Goal: Task Accomplishment & Management: Manage account settings

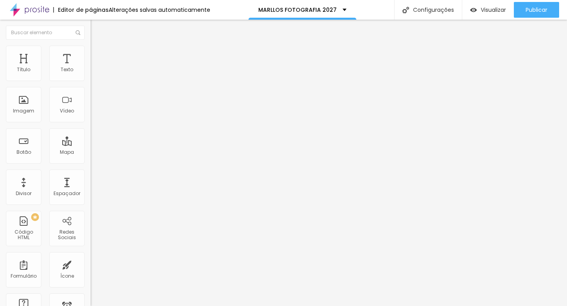
click at [91, 68] on span "Trocar imagem" at bounding box center [112, 64] width 43 height 7
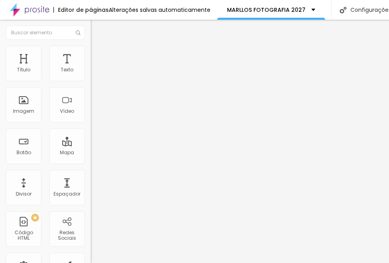
click at [91, 68] on span "Trocar imagem" at bounding box center [112, 64] width 43 height 7
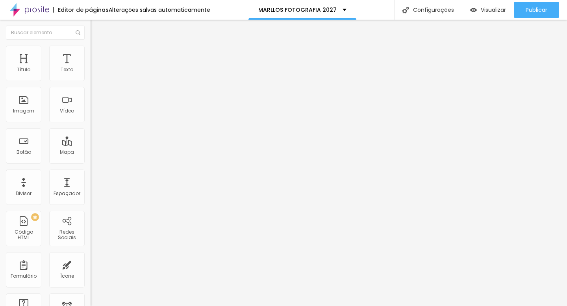
drag, startPoint x: 163, startPoint y: 204, endPoint x: 291, endPoint y: 124, distance: 150.4
click at [290, 125] on body "Editor de páginas Alterações salvas automaticamente MARLLOS FOTOGRAFIA 2027 Con…" at bounding box center [283, 153] width 567 height 306
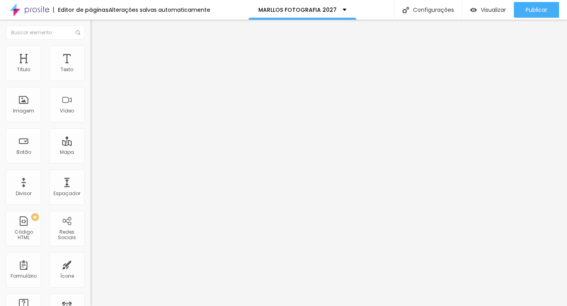
click at [91, 68] on span "Trocar imagem" at bounding box center [112, 64] width 43 height 7
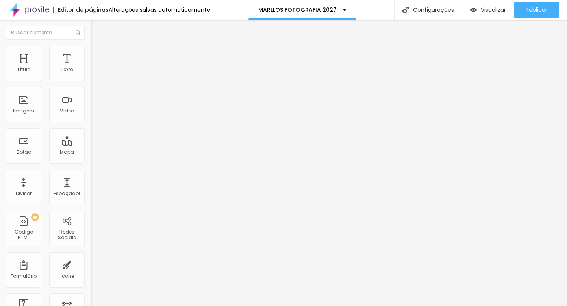
click at [91, 68] on span "Trocar imagem" at bounding box center [112, 64] width 43 height 7
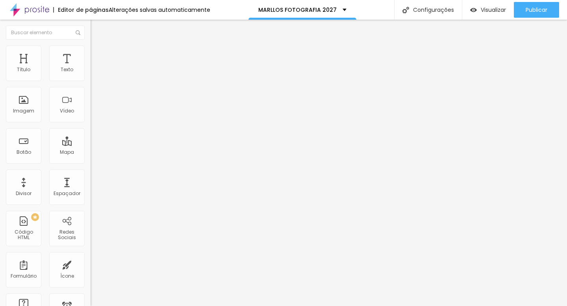
click at [91, 68] on span "Trocar imagem" at bounding box center [112, 64] width 43 height 7
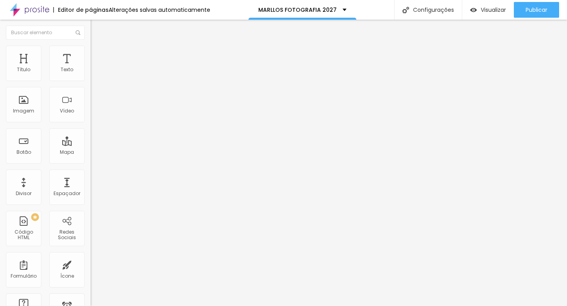
click at [91, 68] on span "Trocar imagem" at bounding box center [112, 64] width 43 height 7
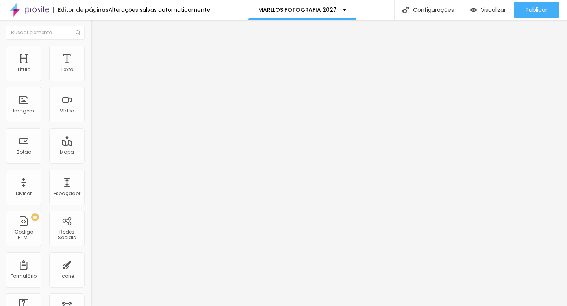
click at [91, 68] on span "Trocar imagem" at bounding box center [112, 64] width 43 height 7
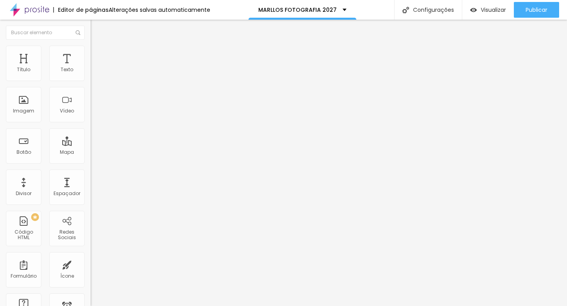
click at [91, 68] on span "Trocar imagem" at bounding box center [112, 64] width 43 height 7
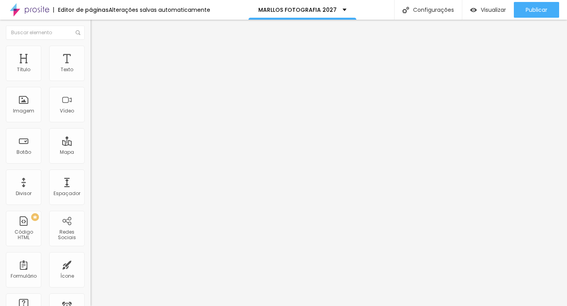
click at [91, 47] on li "Avançado" at bounding box center [136, 50] width 91 height 8
click at [91, 45] on img at bounding box center [94, 41] width 7 height 7
click at [91, 68] on span "Trocar imagem" at bounding box center [112, 64] width 43 height 7
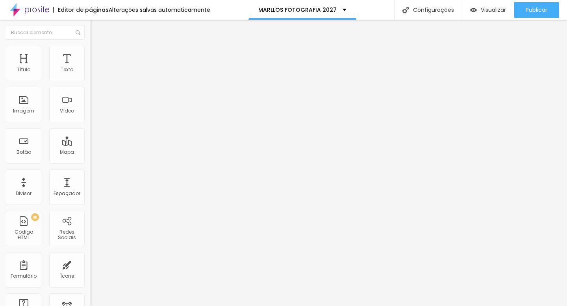
click at [91, 74] on input "[PERSON_NAME] & [PERSON_NAME] - Volta Redonda" at bounding box center [138, 70] width 94 height 8
drag, startPoint x: 11, startPoint y: 88, endPoint x: 59, endPoint y: 88, distance: 48.0
click at [91, 74] on input "[PERSON_NAME] & [PERSON_NAME] - Volta Redonda" at bounding box center [138, 70] width 94 height 8
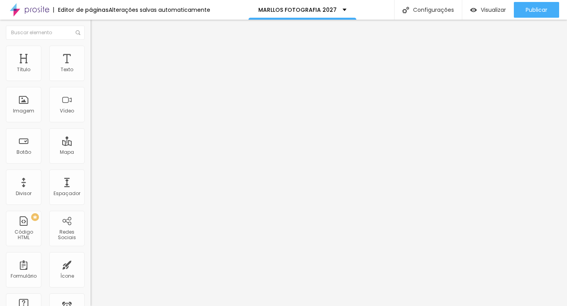
scroll to position [0, 24]
type input "[PERSON_NAME] & [PERSON_NAME]/[GEOGRAPHIC_DATA]"
drag, startPoint x: 52, startPoint y: 87, endPoint x: 32, endPoint y: 89, distance: 19.4
click at [91, 74] on input "GLORIA & FELIPE - [GEOGRAPHIC_DATA]/[GEOGRAPHIC_DATA]" at bounding box center [138, 70] width 94 height 8
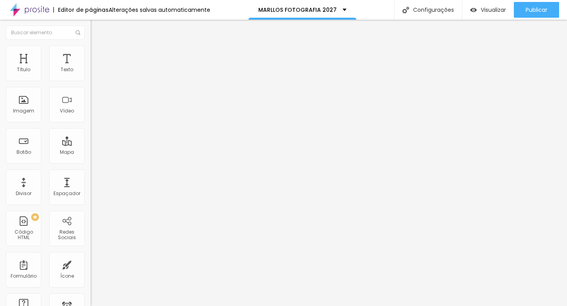
scroll to position [0, 20]
drag, startPoint x: 33, startPoint y: 90, endPoint x: 84, endPoint y: 90, distance: 51.2
click at [91, 74] on input "GLORIA & FELIPE - [GEOGRAPHIC_DATA]" at bounding box center [138, 70] width 94 height 8
click at [91, 74] on input "GLORIA & FELIPE - COPACABANA PAL" at bounding box center [138, 70] width 94 height 8
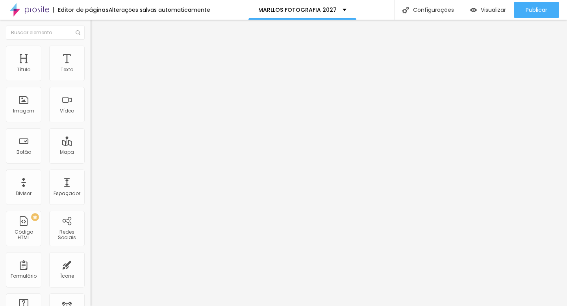
click at [91, 74] on input "GLORIA & FELIPE - COPACABANA PAL" at bounding box center [138, 70] width 94 height 8
type input "GLORIA & FELIPE - COPACABANA PALACE/[GEOGRAPHIC_DATA]"
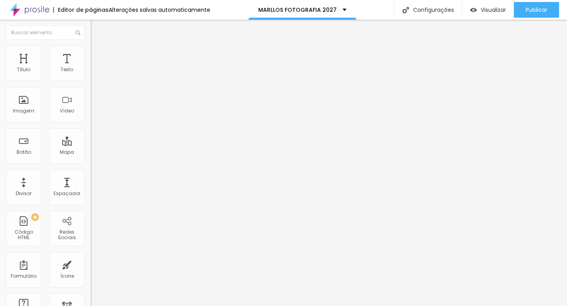
scroll to position [0, 0]
type input "k"
type input "[PERSON_NAME] & [PERSON_NAME] - IBITIPOCA/MG"
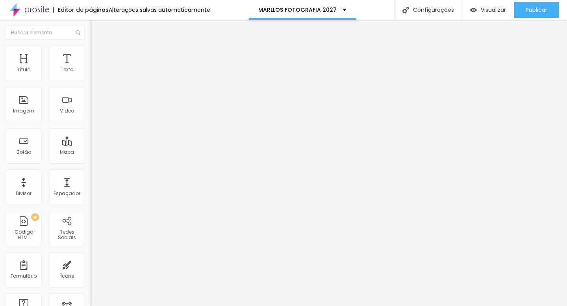
click at [91, 74] on input "LUIZA & JOSÉ - Infinity Garden" at bounding box center [138, 70] width 94 height 8
drag, startPoint x: 9, startPoint y: 88, endPoint x: 89, endPoint y: 91, distance: 80.0
click at [91, 91] on div "Texto [PERSON_NAME] & JOSÉ - Infinity Garden Alinhamento [GEOGRAPHIC_DATA] Link…" at bounding box center [136, 120] width 91 height 119
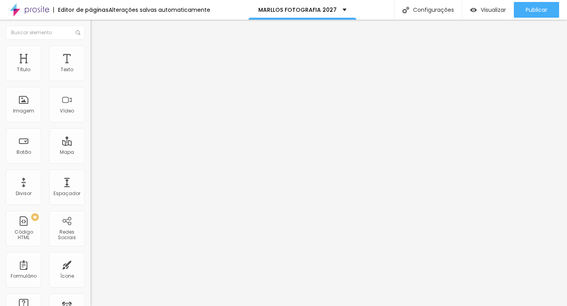
type input "j"
type input "h"
click at [91, 74] on input "HARIEL & [PERSON_NAME] - CARTORIO BARRA/[GEOGRAPHIC_DATA]" at bounding box center [138, 70] width 94 height 8
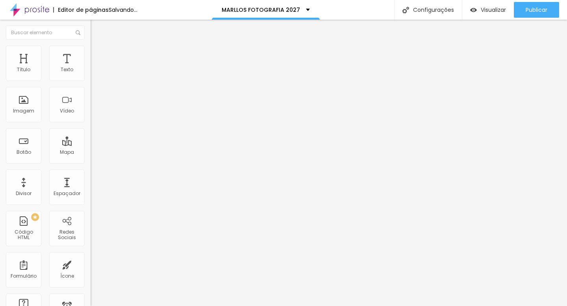
type input "HARIEL & [PERSON_NAME] - CARTORIO BARRA DA TIJUCA"
click at [91, 74] on input "[PERSON_NAME] & [PERSON_NAME]/[GEOGRAPHIC_DATA]" at bounding box center [138, 70] width 94 height 8
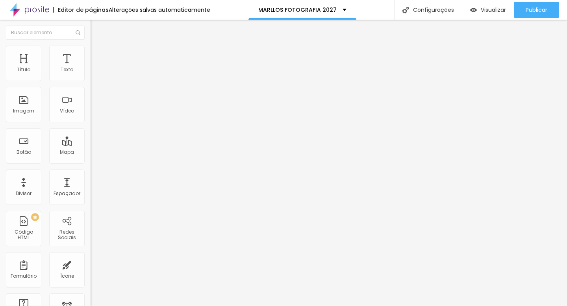
click at [91, 74] on input "[PERSON_NAME] & [PERSON_NAME]/[GEOGRAPHIC_DATA]" at bounding box center [138, 70] width 94 height 8
type input "RAPHAELLA & [PERSON_NAME]"
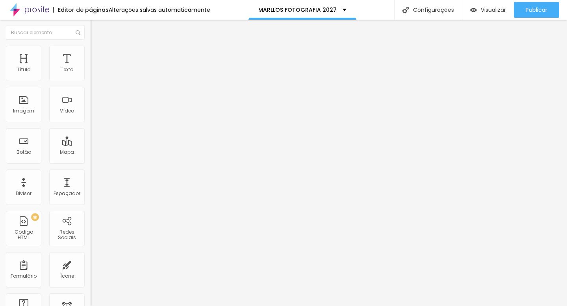
click at [91, 74] on input "GLORIA & FELIPE - COPACABANA PALACE/[GEOGRAPHIC_DATA]" at bounding box center [138, 70] width 94 height 8
type input "GLORIA & FELIPE - COPACABANA PALACE"
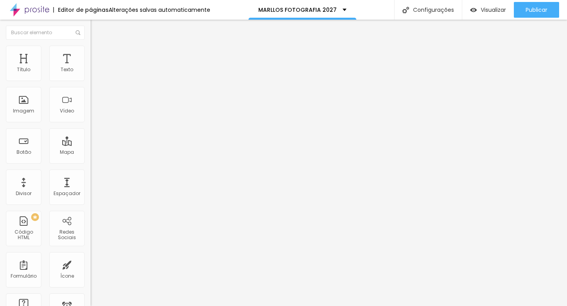
click at [91, 74] on input "LUIZA & JOSÉ - Infinity Garden" at bounding box center [138, 70] width 94 height 8
type input "LUIZA & [PERSON_NAME]"
drag, startPoint x: 77, startPoint y: 88, endPoint x: 0, endPoint y: 94, distance: 77.0
click at [91, 94] on div "Texto [PERSON_NAME] & [PERSON_NAME] Alinhamento [GEOGRAPHIC_DATA] Link URL [URL…" at bounding box center [136, 120] width 91 height 119
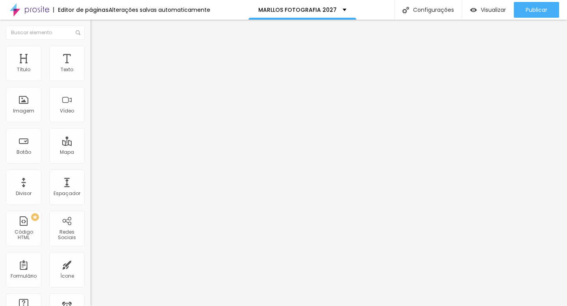
type input "LUIZA & [PERSON_NAME]"
click at [91, 74] on input "LUIZA & [PERSON_NAME]" at bounding box center [138, 70] width 94 height 8
drag, startPoint x: 67, startPoint y: 87, endPoint x: 0, endPoint y: 86, distance: 66.9
click at [91, 86] on div "Texto [PERSON_NAME] & [PERSON_NAME] Alinhamento [GEOGRAPHIC_DATA] Link URL [URL…" at bounding box center [136, 120] width 91 height 119
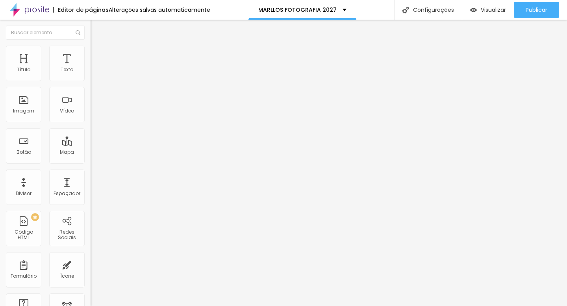
type input "j"
type input "[PERSON_NAME] & [PERSON_NAME]"
click at [91, 74] on input "[PERSON_NAME] & [PERSON_NAME] - IBITIPOCA/MG" at bounding box center [138, 70] width 94 height 8
drag, startPoint x: 77, startPoint y: 89, endPoint x: 85, endPoint y: 89, distance: 8.3
click at [91, 89] on div "Texto [PERSON_NAME] & [PERSON_NAME] - IBITIPOCA/MG Alinhamento Tamanho Normal P…" at bounding box center [136, 120] width 91 height 119
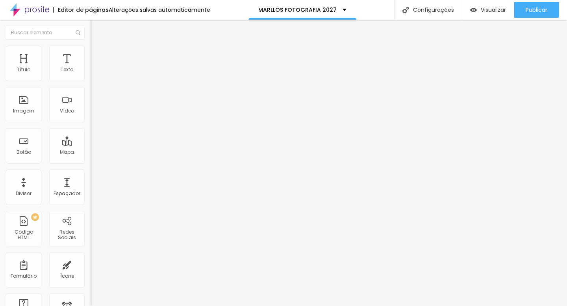
click at [91, 74] on input "[PERSON_NAME] & [PERSON_NAME] - IBITIPOCA/MG" at bounding box center [138, 70] width 94 height 8
type input "[PERSON_NAME] & [PERSON_NAME] - IBITIPOCA"
click at [91, 51] on li "Estilo" at bounding box center [136, 50] width 91 height 8
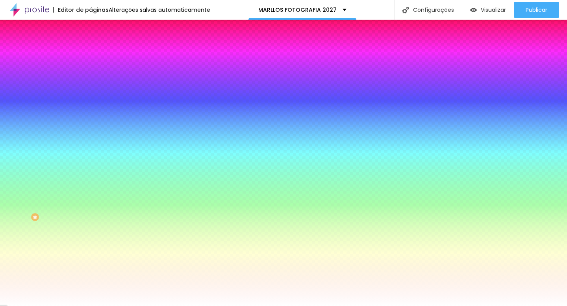
click at [91, 75] on div at bounding box center [136, 75] width 91 height 0
drag, startPoint x: 71, startPoint y: 98, endPoint x: 78, endPoint y: 141, distance: 43.1
click at [91, 83] on div at bounding box center [136, 83] width 91 height 0
type input "#A0926D"
drag, startPoint x: 23, startPoint y: 102, endPoint x: 29, endPoint y: 111, distance: 10.9
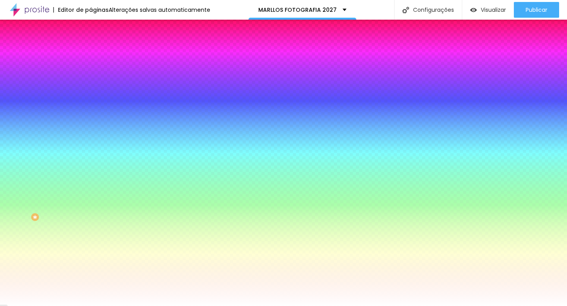
click at [29, 111] on div at bounding box center [283, 153] width 567 height 306
click at [91, 77] on input "#A0926D" at bounding box center [138, 79] width 94 height 8
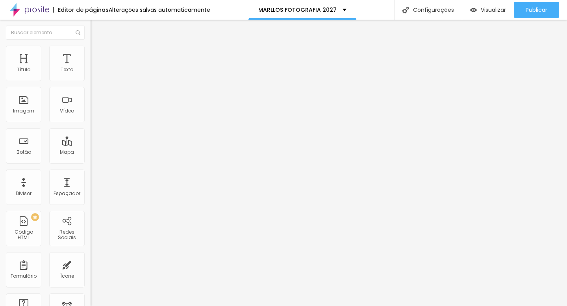
click at [91, 54] on li "Estilo" at bounding box center [136, 50] width 91 height 8
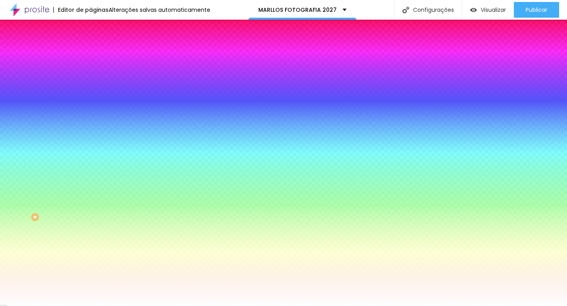
click at [91, 80] on input "#B3CAAD" at bounding box center [138, 79] width 94 height 8
paste input "A0926"
type input "#A0926D"
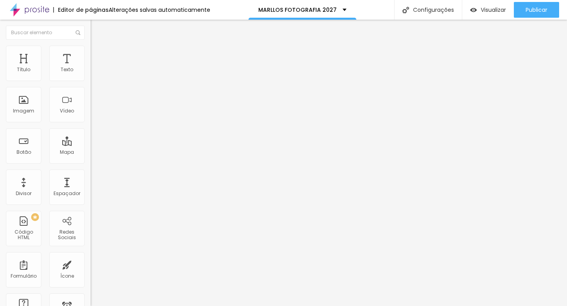
click at [91, 47] on img at bounding box center [94, 49] width 7 height 7
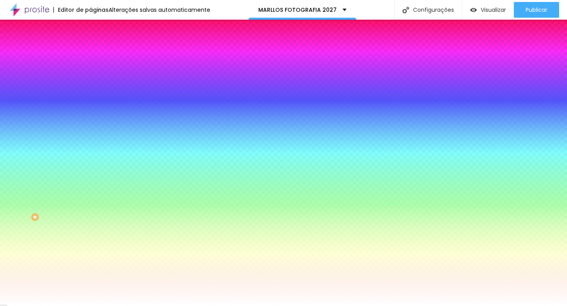
click at [91, 79] on input "#B3CAAD" at bounding box center [138, 79] width 94 height 8
paste input "A0926"
type input "#A0926D"
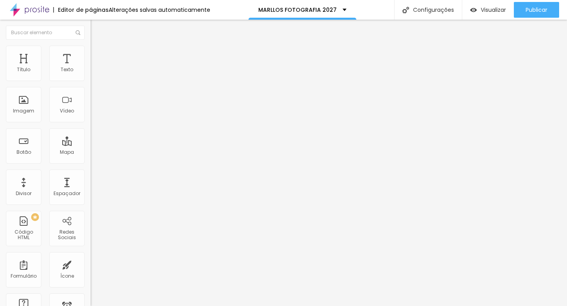
click at [91, 46] on li "Estilo" at bounding box center [136, 50] width 91 height 8
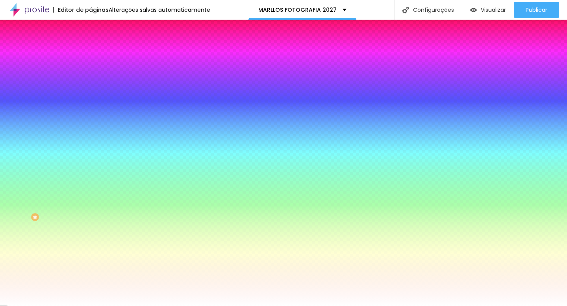
click at [91, 78] on input "#B3CAAD" at bounding box center [138, 79] width 94 height 8
paste input "A0926"
type input "#A0926D"
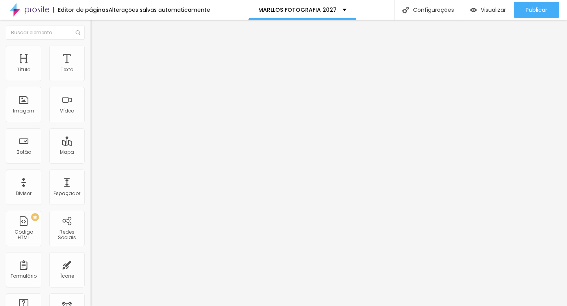
click at [91, 48] on li "Estilo" at bounding box center [136, 50] width 91 height 8
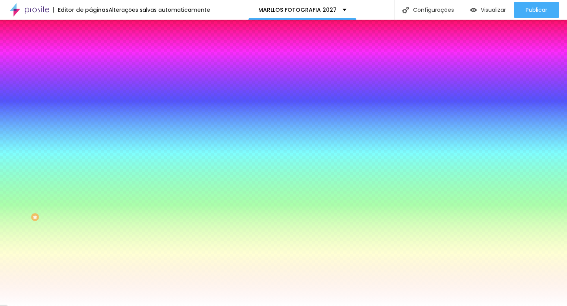
click at [91, 78] on input "#B3CAAD" at bounding box center [138, 79] width 94 height 8
paste input "A0926"
type input "#A0926D"
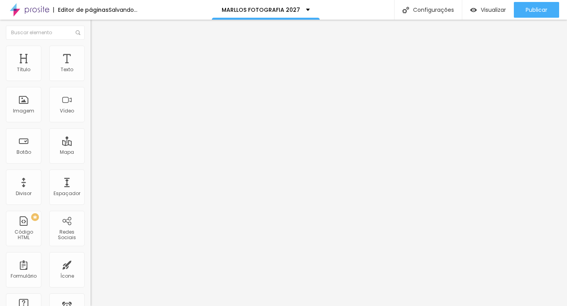
click at [91, 52] on li "Estilo" at bounding box center [136, 50] width 91 height 8
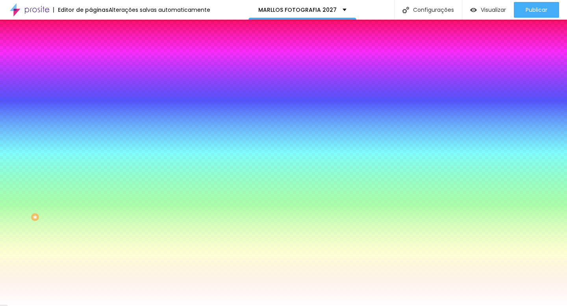
click at [91, 79] on input "#B3CAAD" at bounding box center [138, 79] width 94 height 8
paste input "A0926"
type input "#A0926D"
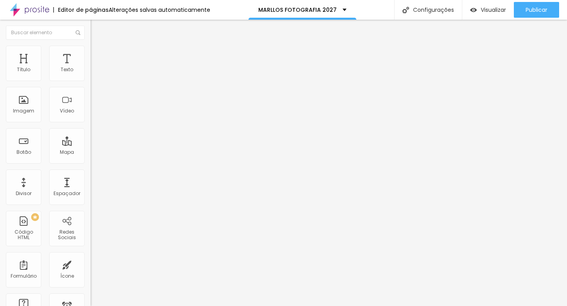
click at [98, 53] on span "Estilo" at bounding box center [104, 51] width 12 height 7
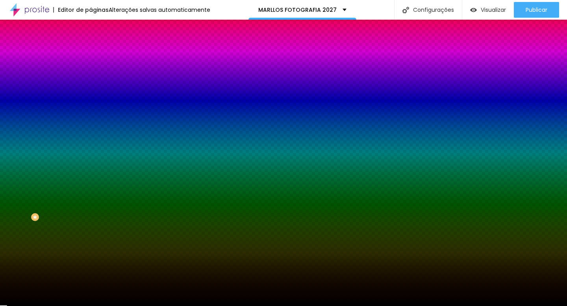
click at [91, 115] on input "#000000" at bounding box center [138, 111] width 94 height 8
paste input "A0926D"
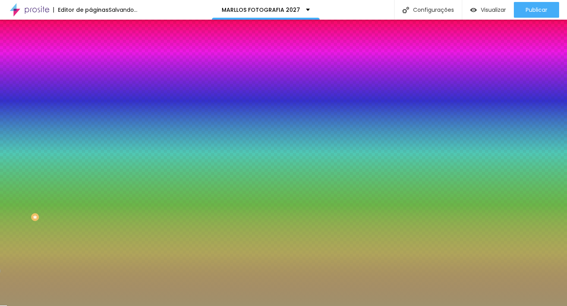
click at [91, 107] on div at bounding box center [136, 107] width 91 height 0
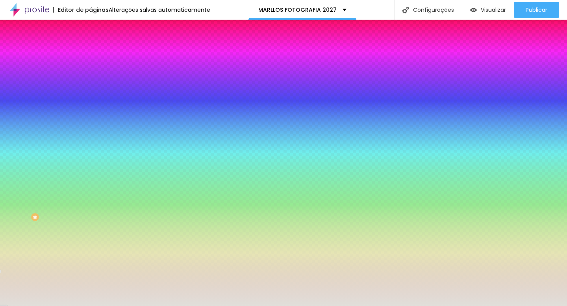
type input "#FFFFFF"
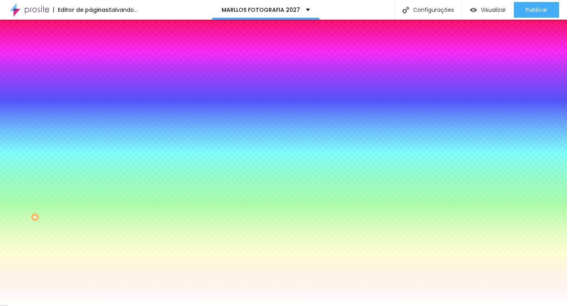
drag, startPoint x: 36, startPoint y: 172, endPoint x: 0, endPoint y: 131, distance: 54.1
click at [91, 131] on div "Imagem de fundo Adicionar imagem Efeito da Imagem Nenhum Nenhum Parallax Cor de…" at bounding box center [136, 112] width 91 height 102
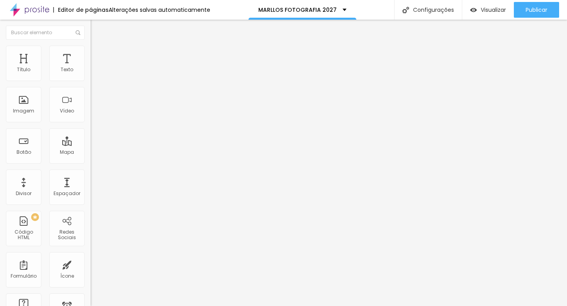
click at [91, 48] on img at bounding box center [94, 49] width 7 height 7
click at [91, 45] on img at bounding box center [94, 41] width 7 height 7
click at [91, 68] on span "Adicionar imagem" at bounding box center [116, 64] width 51 height 7
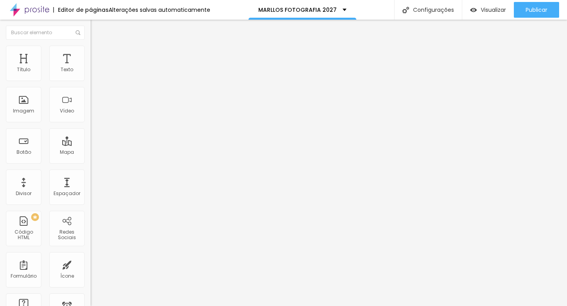
click at [91, 50] on li "Estilo" at bounding box center [136, 50] width 91 height 8
type input "80"
type input "75"
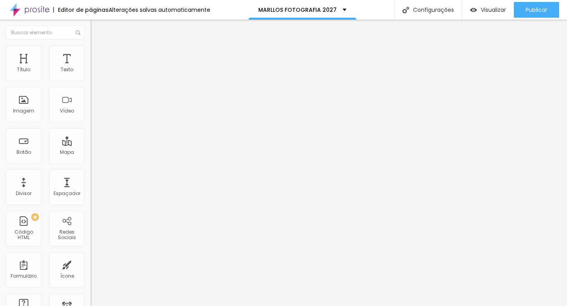
type input "65"
type input "60"
type input "55"
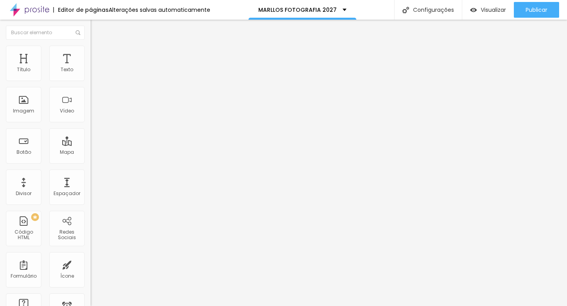
type input "55"
type input "50"
type input "45"
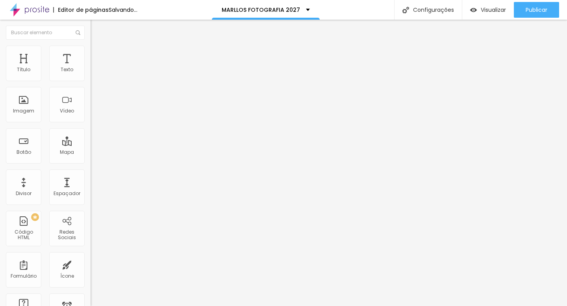
type input "40"
type input "35"
type input "30"
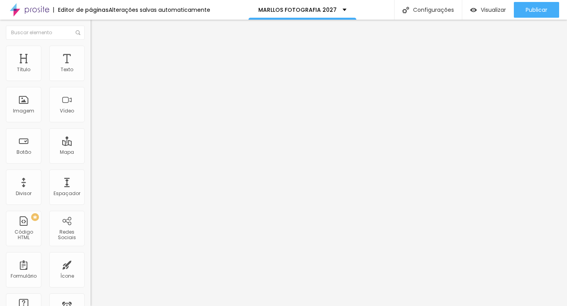
drag, startPoint x: 65, startPoint y: 83, endPoint x: 25, endPoint y: 83, distance: 39.4
type input "30"
click at [91, 81] on input "range" at bounding box center [116, 77] width 51 height 6
type input "3"
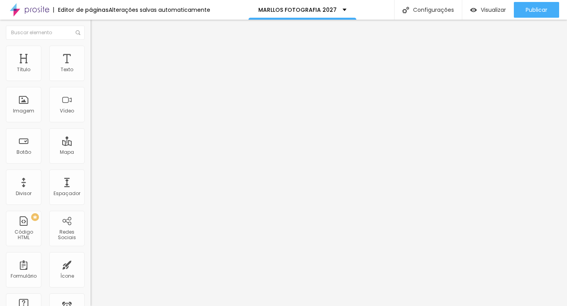
type input "11"
type input "28"
type input "50"
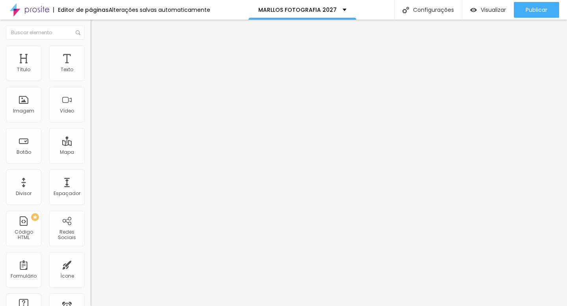
type input "50"
type input "70"
type input "93"
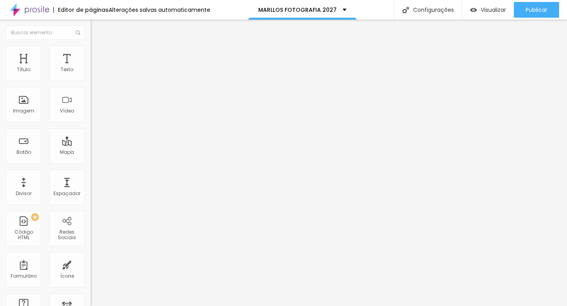
type input "114"
type input "129"
type input "135"
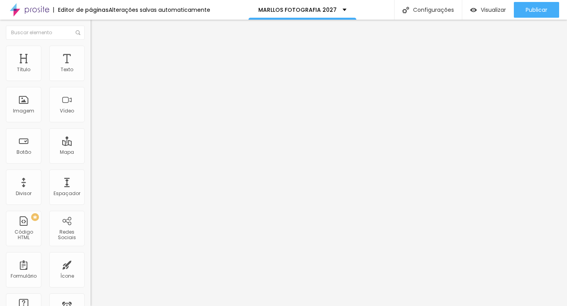
type input "135"
type input "136"
type input "137"
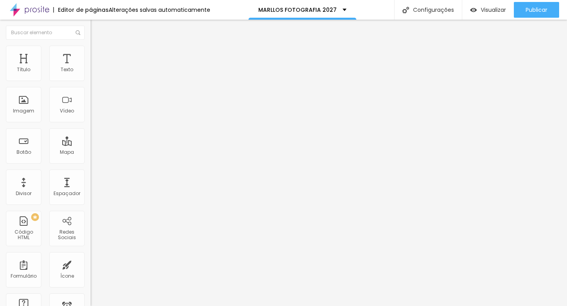
type input "138"
type input "137"
type input "133"
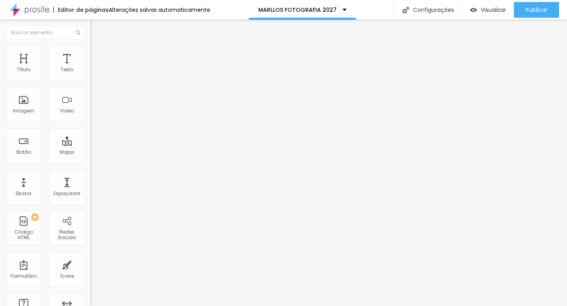
type input "133"
type input "128"
type input "123"
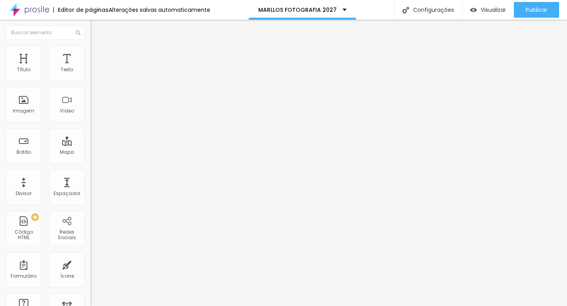
type input "121"
type input "119"
type input "115"
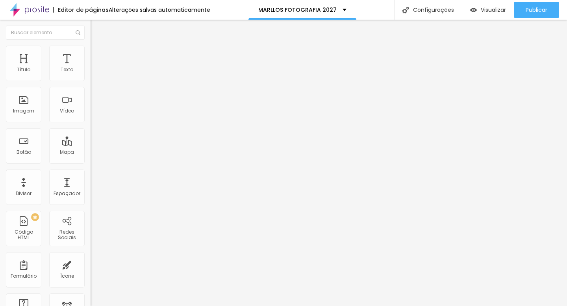
type input "115"
type input "111"
type input "108"
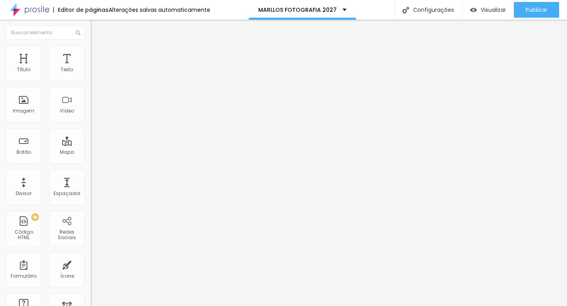
type input "107"
type input "108"
type input "110"
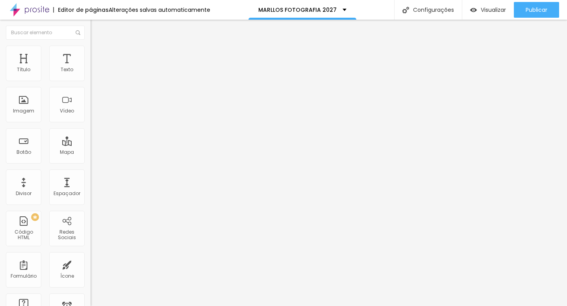
type input "110"
type input "111"
type input "110"
drag, startPoint x: 19, startPoint y: 100, endPoint x: 44, endPoint y: 98, distance: 25.3
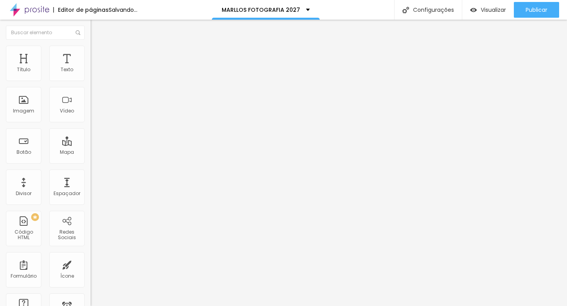
click at [91, 173] on input "range" at bounding box center [116, 176] width 51 height 6
type input "110"
click at [98, 54] on span "Estilo" at bounding box center [104, 51] width 12 height 7
click at [98, 56] on span "Avançado" at bounding box center [111, 59] width 26 height 7
type input "8"
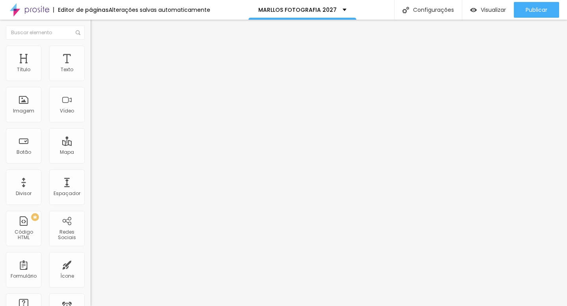
type input "8"
type input "3"
type input "0"
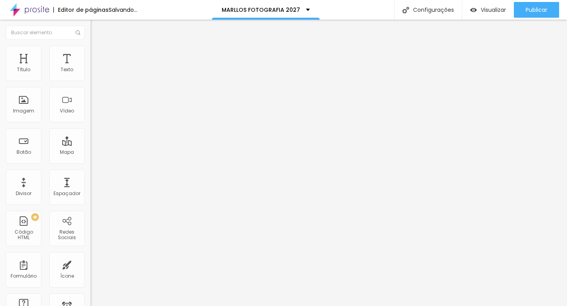
drag, startPoint x: 23, startPoint y: 78, endPoint x: 3, endPoint y: 80, distance: 20.2
type input "0"
click at [91, 153] on input "range" at bounding box center [116, 156] width 51 height 6
type input "13"
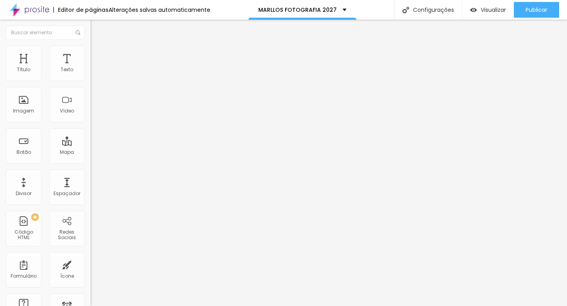
type input "12"
type input "3"
type input "0"
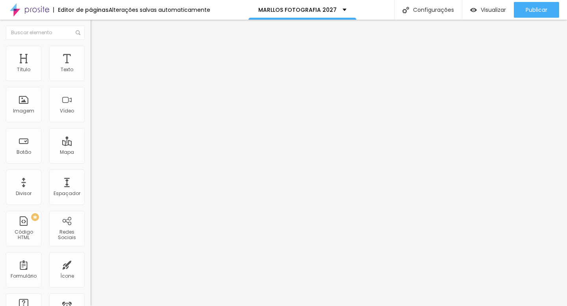
type input "0"
drag, startPoint x: 24, startPoint y: 92, endPoint x: 6, endPoint y: 92, distance: 18.1
click at [91, 173] on div "0 Espaço de baixo" at bounding box center [136, 228] width 91 height 111
click at [91, 68] on span "Trocar imagem" at bounding box center [112, 64] width 43 height 7
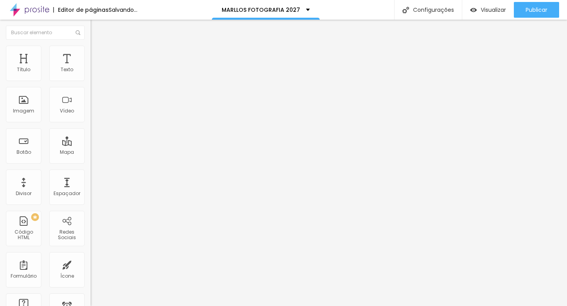
click at [91, 48] on li "Estilo" at bounding box center [136, 50] width 91 height 8
type input "25"
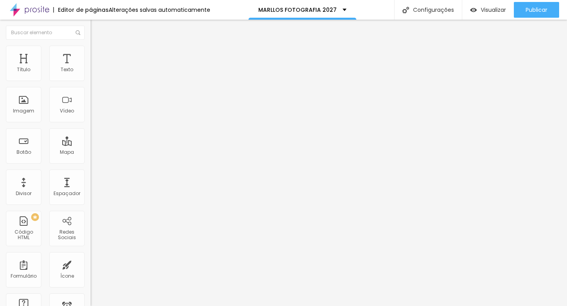
type input "25"
type input "20"
type input "25"
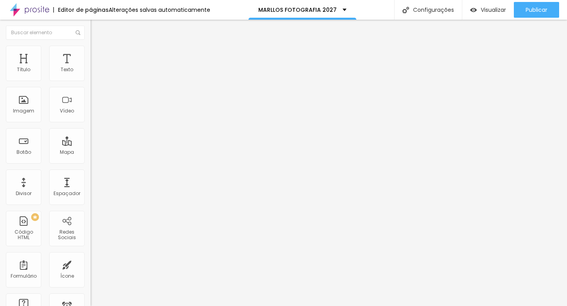
type input "30"
click at [91, 81] on input "range" at bounding box center [116, 77] width 51 height 6
type input "8"
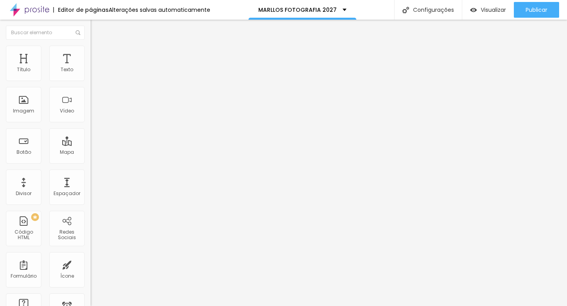
type input "29"
type input "54"
type input "73"
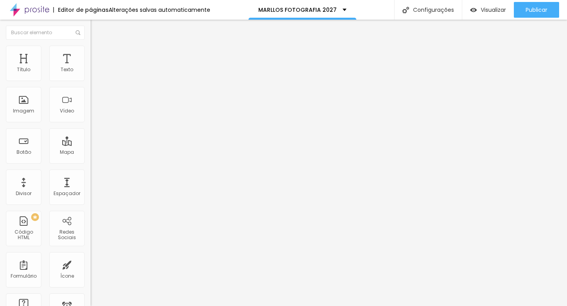
type input "73"
type input "87"
type input "96"
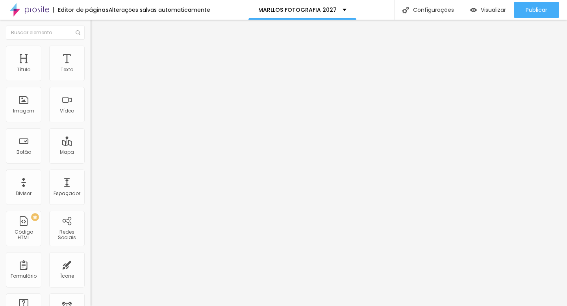
type input "101"
type input "103"
type input "105"
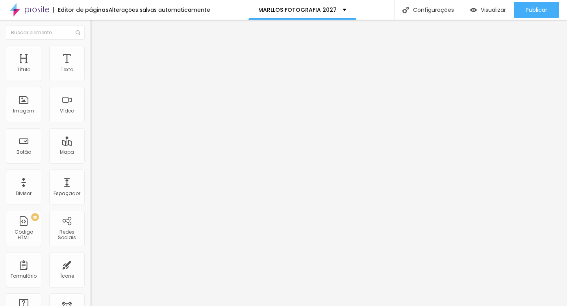
type input "105"
type input "106"
type input "108"
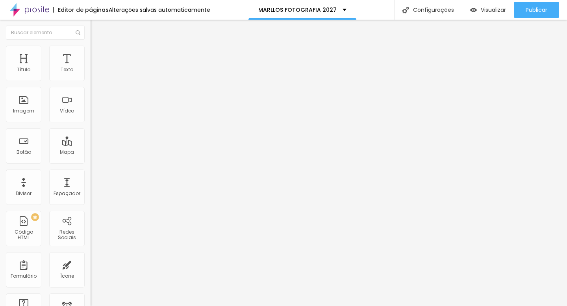
type input "111"
type input "114"
type input "116"
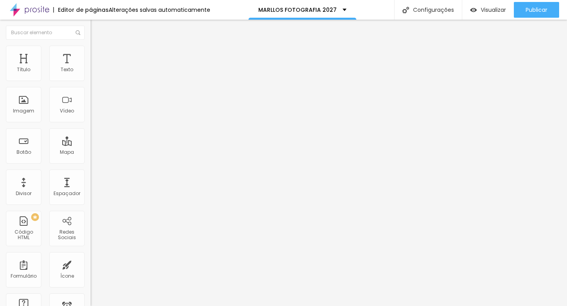
type input "116"
type input "118"
type input "117"
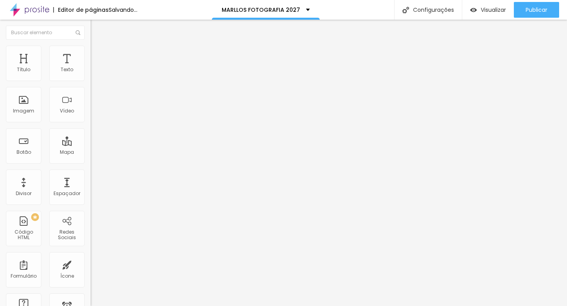
type input "116"
type input "114"
type input "112"
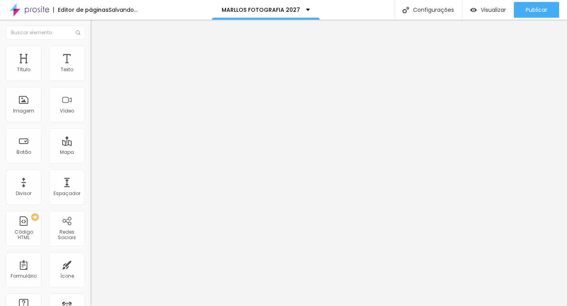
type input "112"
drag, startPoint x: 18, startPoint y: 101, endPoint x: 45, endPoint y: 102, distance: 27.2
type input "112"
click at [91, 173] on input "range" at bounding box center [116, 176] width 51 height 6
click at [91, 54] on img at bounding box center [94, 57] width 7 height 7
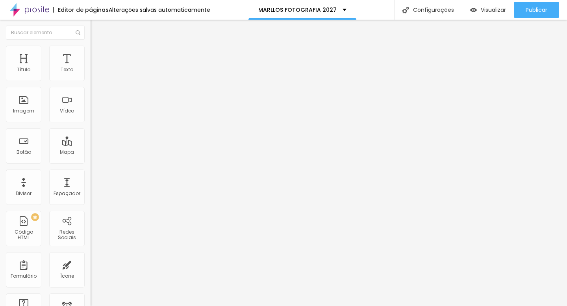
click at [91, 54] on li "Avançado" at bounding box center [136, 58] width 91 height 8
type input "9"
type input "5"
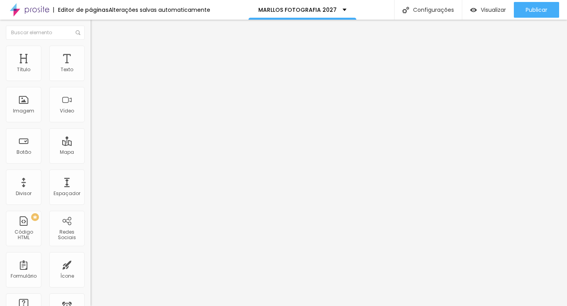
type input "0"
drag, startPoint x: 22, startPoint y: 78, endPoint x: 13, endPoint y: 78, distance: 9.8
click at [91, 153] on input "range" at bounding box center [116, 156] width 51 height 6
type input "4"
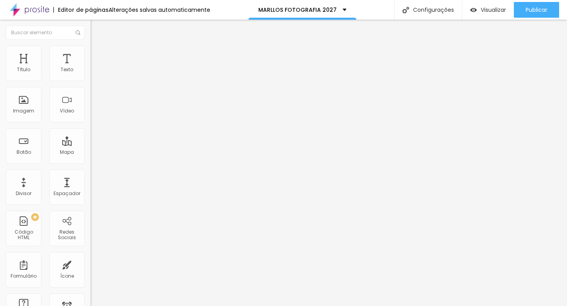
type input "4"
type input "5"
type input "7"
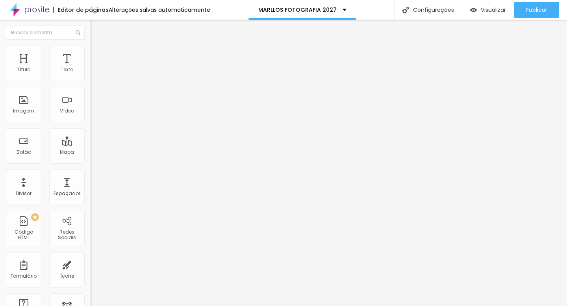
type input "8"
drag, startPoint x: 17, startPoint y: 78, endPoint x: 22, endPoint y: 78, distance: 5.5
type input "8"
click at [91, 153] on input "range" at bounding box center [116, 156] width 51 height 6
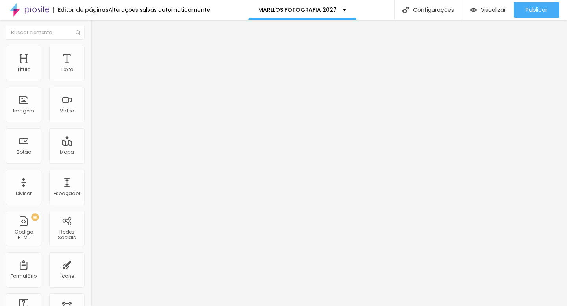
click at [98, 54] on span "Estilo" at bounding box center [104, 51] width 12 height 7
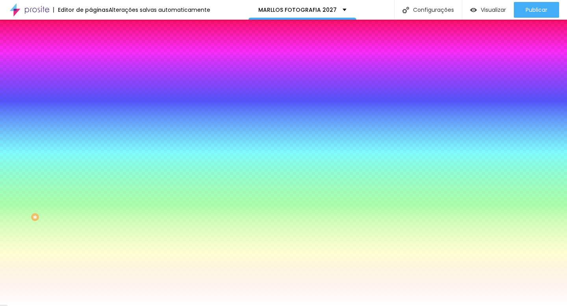
click at [91, 77] on input "#A0926D" at bounding box center [138, 79] width 94 height 8
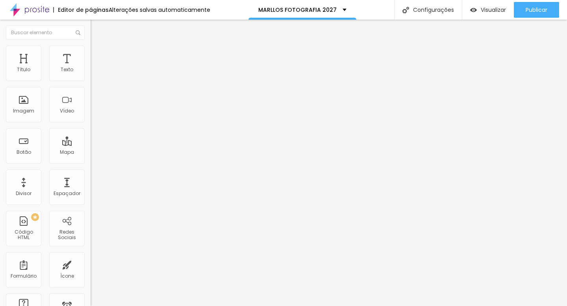
click at [98, 53] on span "Estilo" at bounding box center [104, 51] width 12 height 7
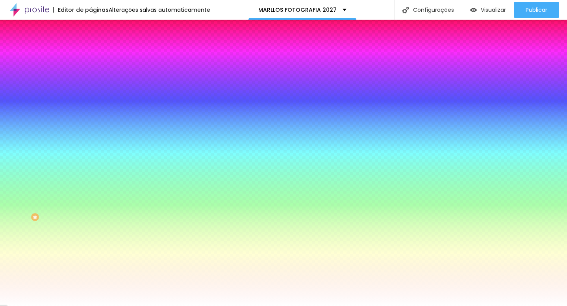
click at [91, 78] on input "#D04594" at bounding box center [138, 79] width 94 height 8
click at [91, 77] on input "#D0594" at bounding box center [138, 79] width 94 height 8
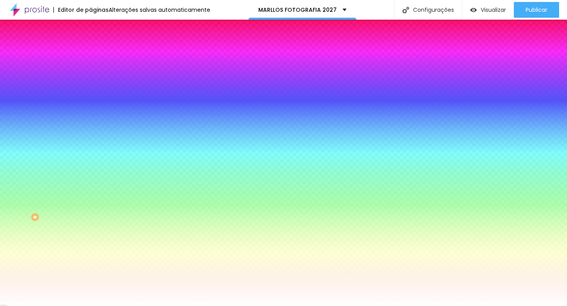
paste input "A0926D"
type input "#A0926D"
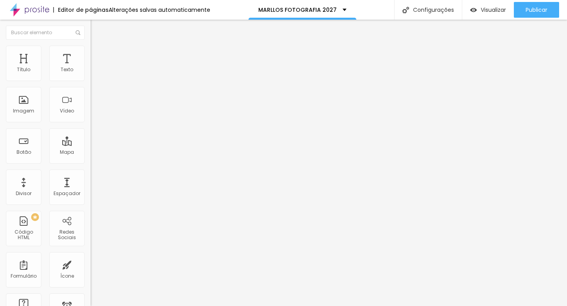
click at [91, 52] on li "Estilo" at bounding box center [136, 50] width 91 height 8
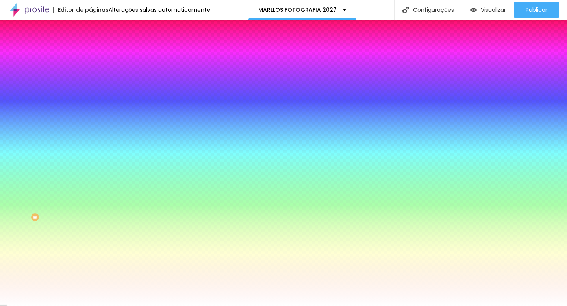
click at [91, 81] on input "#B3CAAD" at bounding box center [138, 79] width 94 height 8
paste input "A0926"
type input "#A0926D"
click at [91, 268] on input "#B3CAAD" at bounding box center [138, 272] width 94 height 8
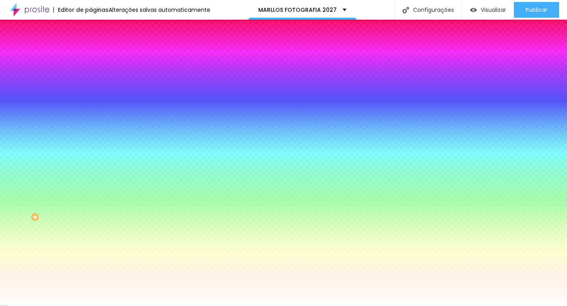
click at [91, 268] on input "#B3CAAD" at bounding box center [138, 272] width 94 height 8
paste input "A0926D"
type input "#A0926D"
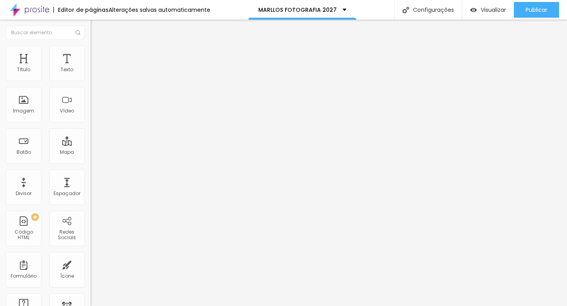
click at [91, 46] on li "Estilo" at bounding box center [136, 50] width 91 height 8
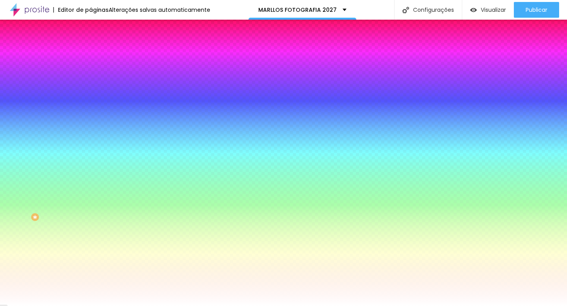
click at [91, 80] on input "#B3CAAD" at bounding box center [138, 79] width 94 height 8
paste input "A0926D"
type input "#A0926D"
click at [91, 268] on input "#B3CAAD" at bounding box center [138, 272] width 94 height 8
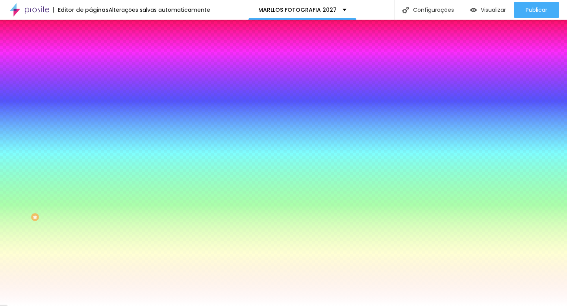
click at [91, 268] on input "#B3CAAD" at bounding box center [138, 272] width 94 height 8
paste input "A0926D"
type input "#A0926D"
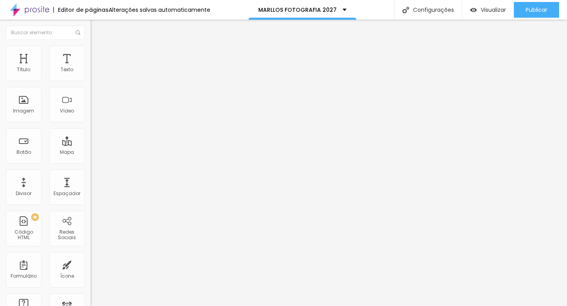
click at [91, 46] on img at bounding box center [94, 49] width 7 height 7
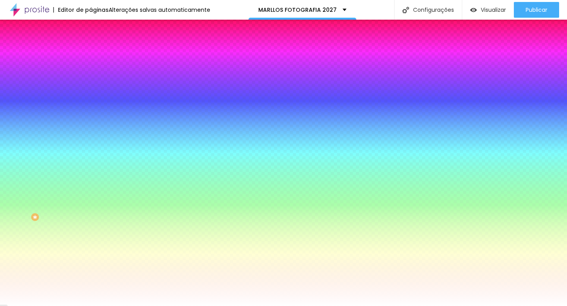
click at [91, 79] on input "#B3CAAD" at bounding box center [138, 79] width 94 height 8
paste input "A0926D"
type input "#A0926D"
click at [91, 268] on input "#B3CAAD" at bounding box center [138, 272] width 94 height 8
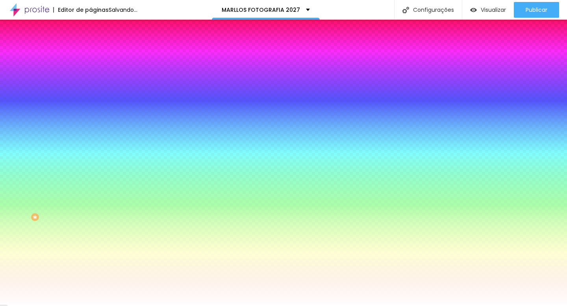
click at [91, 268] on input "#B3CAAD" at bounding box center [138, 272] width 94 height 8
paste input "A0926"
type input "#A0926D"
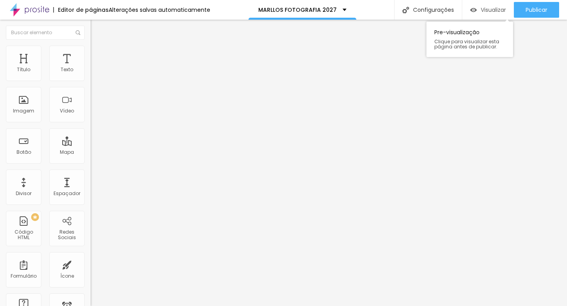
click at [492, 14] on div "Visualizar" at bounding box center [488, 10] width 36 height 16
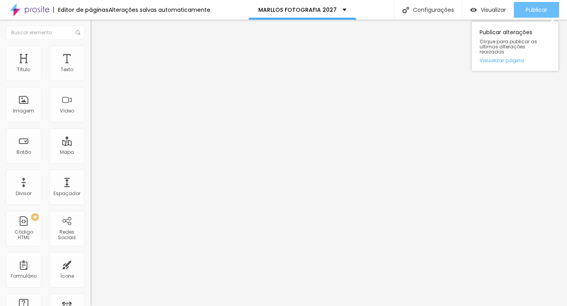
click at [547, 10] on span "Publicar" at bounding box center [537, 10] width 22 height 6
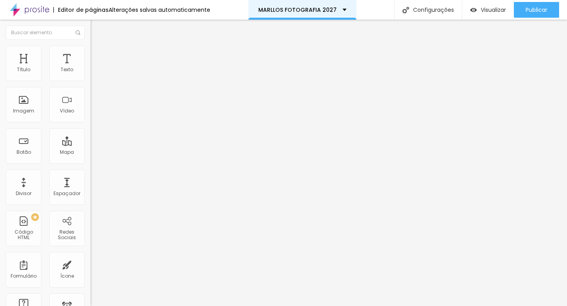
click at [295, 4] on div "MARLLOS FOTOGRAFIA 2027" at bounding box center [302, 10] width 108 height 20
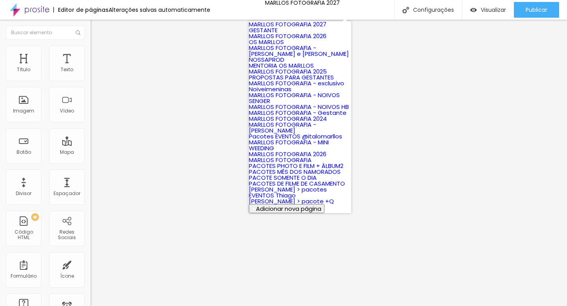
click at [326, 28] on link "MARLLOS FOTOGRAFIA 2027" at bounding box center [288, 24] width 78 height 8
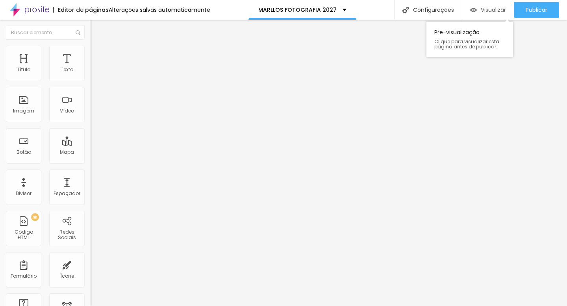
click at [496, 13] on span "Visualizar" at bounding box center [493, 10] width 25 height 6
click at [91, 162] on input "[URL][DOMAIN_NAME]" at bounding box center [138, 158] width 94 height 8
drag, startPoint x: 11, startPoint y: 163, endPoint x: 70, endPoint y: 165, distance: 58.3
click at [91, 162] on input "[URL][DOMAIN_NAME]" at bounding box center [138, 158] width 94 height 8
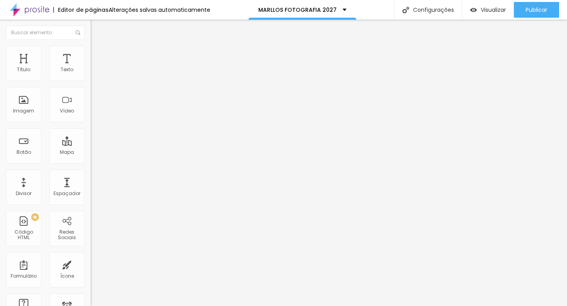
click at [91, 162] on input "[URL][DOMAIN_NAME]" at bounding box center [138, 158] width 94 height 8
type input "h"
drag, startPoint x: 67, startPoint y: 161, endPoint x: 30, endPoint y: 160, distance: 37.0
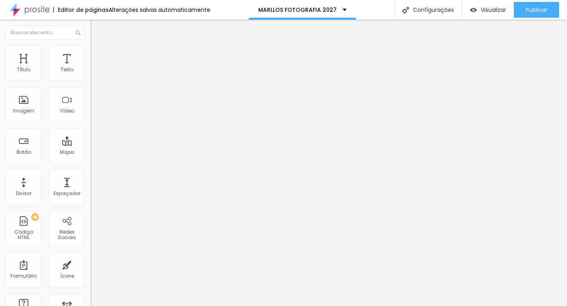
click at [91, 160] on input "h" at bounding box center [138, 158] width 94 height 8
paste input "https://wa.me/5524993182014?text=oii%2C%20vi%20no%20site%20de%20pacote%20e%20qu…"
type input "https://wa.me/5524993182014?text=oii%2C%20vi%20no%20site%20de%20pacote%20e%20qu…"
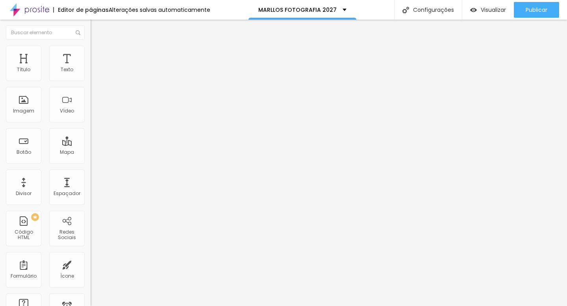
scroll to position [0, 0]
click at [91, 162] on input "https://wa.me/5524993182014?text=oii%2C%20vi%20no%20site%20de%20pacote%20e%20qu…" at bounding box center [138, 158] width 94 height 8
paste input "https://wa.me/5524993182014?text=oii%2C%20vi%20no%20site%20de%20pacote%20e%20qu…"
type input "https://wa.me/5524993182014?text=oii%2C%20vi%20no%20site%20de%20pacote%20e%20qu…"
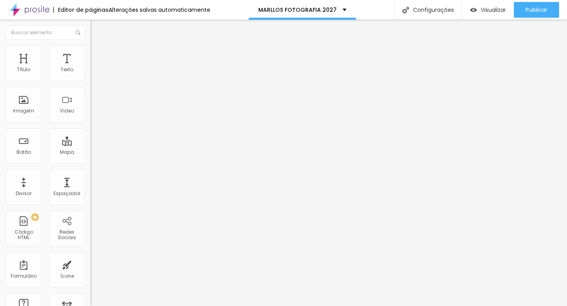
scroll to position [0, 0]
paste input "https://wa.me/5524993182014?text=oii%2C%20vi%20no%20site%20de%20pacote%20e%20qu…"
type input "https://wa.me/5524993182014?text=oii%2C%20vi%20no%20site%20de%20pacote%20e%20qu…"
click at [91, 162] on input "[URL][DOMAIN_NAME]" at bounding box center [138, 158] width 94 height 8
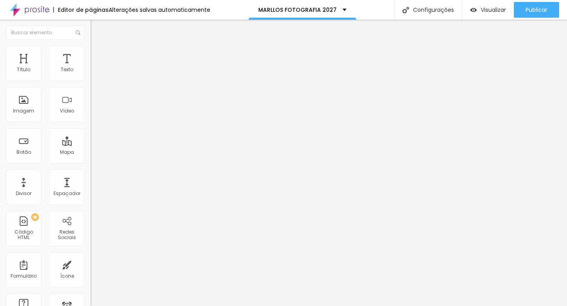
click at [91, 162] on input "[URL][DOMAIN_NAME]" at bounding box center [138, 158] width 94 height 8
paste input "https://wa.me/5524993182014?text=oii%2C%20vi%20no%20site%20de%20pacote%20e%20qu…"
type input "https://wa.me/5524993182014?text=oii%2C%20vi%20no%20site%20de%20pacote%20e%20qu…"
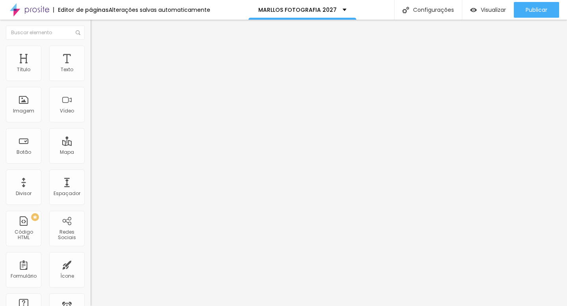
scroll to position [0, 33]
drag, startPoint x: 52, startPoint y: 161, endPoint x: 86, endPoint y: 160, distance: 34.3
click at [91, 160] on div "Texto Nosso WhatsApp Alinhamento Tamanho Normal Pequeno Normal Grande Link URL …" at bounding box center [136, 120] width 91 height 119
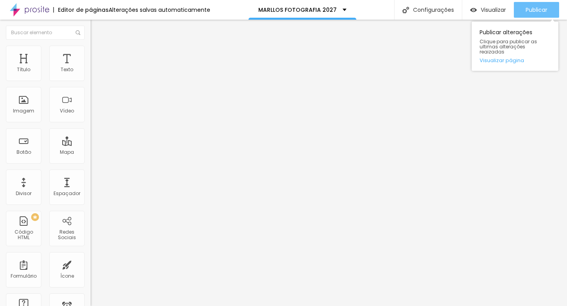
click at [543, 7] on span "Publicar" at bounding box center [537, 10] width 22 height 6
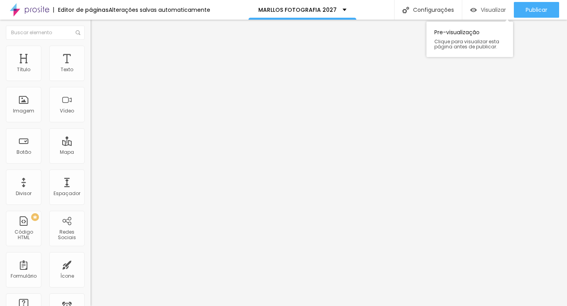
click at [498, 10] on span "Visualizar" at bounding box center [493, 10] width 25 height 6
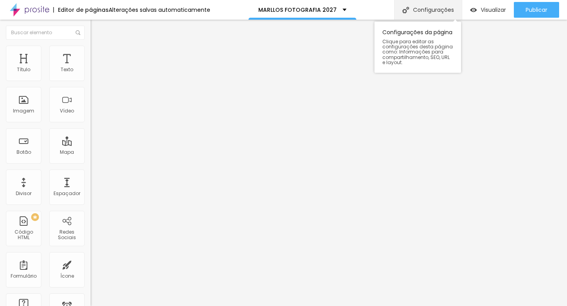
click at [425, 13] on div "Configurações" at bounding box center [428, 10] width 68 height 20
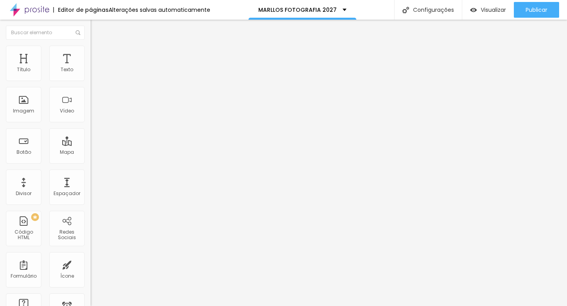
drag, startPoint x: 57, startPoint y: 165, endPoint x: 88, endPoint y: 163, distance: 30.4
click at [91, 163] on div "Texto EU QUERO Alinhamento Tamanho Normal Pequeno Normal Grande Link URL https:…" at bounding box center [136, 120] width 91 height 119
paste input "https://wa.me/5524992285619?text=oii%2C%20vi%20no%20site%20de%20pacote%20e%20qu…"
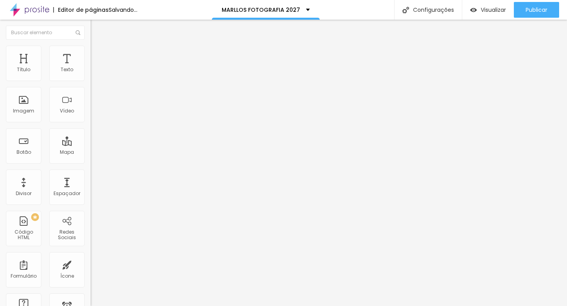
type input "https://wa.me/5524992285619?text=oii%2C%20vi%20no%20site%20de%20pacote%20e%20qu…"
paste input "https://wa.me/5524992285619?text=oii%2C%20vi%20no%20site%20de%20pacote%20e%20qu…"
type input "https://wa.me/5524992285619?text=oii%2C%20vi%20no%20site%20de%20pacote%20e%20qu…"
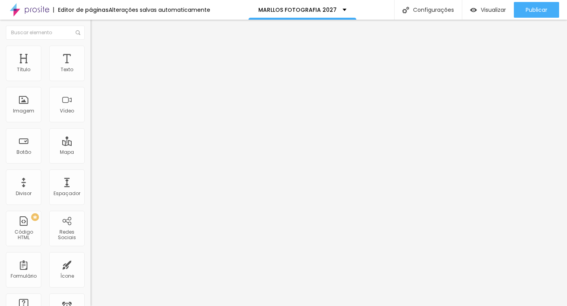
scroll to position [0, 516]
drag, startPoint x: 73, startPoint y: 162, endPoint x: 78, endPoint y: 162, distance: 4.7
click at [91, 162] on input "https://wa.me/5524993182014?text=oii%2C%20vi%20no%20site%20de%20pacote%20e%20qu…" at bounding box center [138, 158] width 94 height 8
drag, startPoint x: 84, startPoint y: 164, endPoint x: 0, endPoint y: 156, distance: 84.6
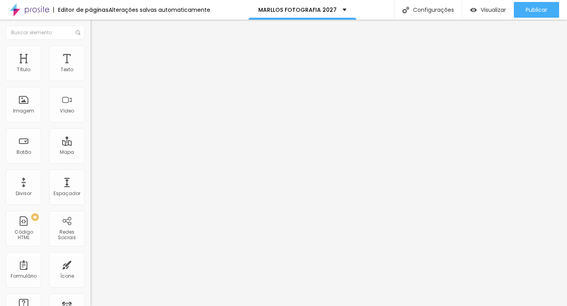
click at [91, 156] on div "Texto EU QUERO Alinhamento Tamanho Normal Pequeno Normal Grande Link URL https:…" at bounding box center [136, 120] width 91 height 119
paste input "https://wa.me/5524992285619?text=oii%2C%20vi%20no%20site%20de%20pacote%20e%20qu…"
type input "https://wa.me/5524992285619?text=oii%2C%20vi%20no%20site%20de%20pacote%20e%20qu…"
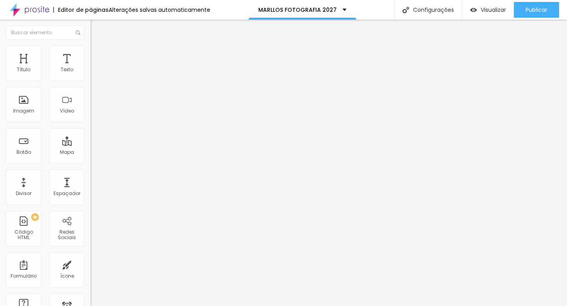
scroll to position [0, 0]
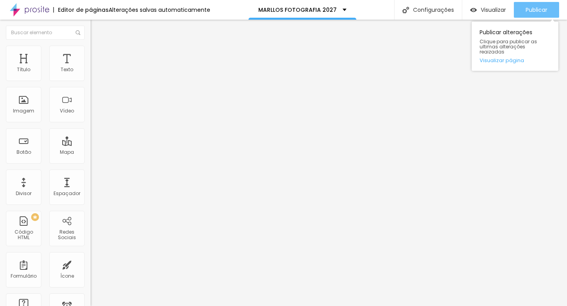
click at [537, 10] on span "Publicar" at bounding box center [537, 10] width 22 height 6
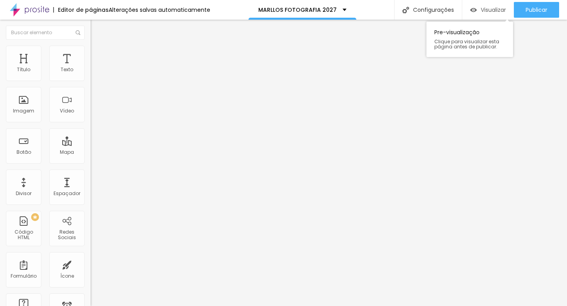
click at [489, 8] on span "Visualizar" at bounding box center [493, 10] width 25 height 6
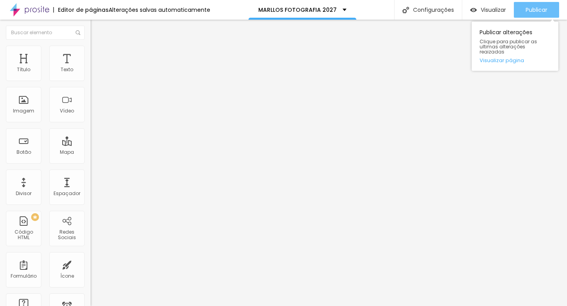
click at [545, 7] on span "Publicar" at bounding box center [537, 10] width 22 height 6
click at [541, 7] on span "Publicar" at bounding box center [537, 10] width 22 height 6
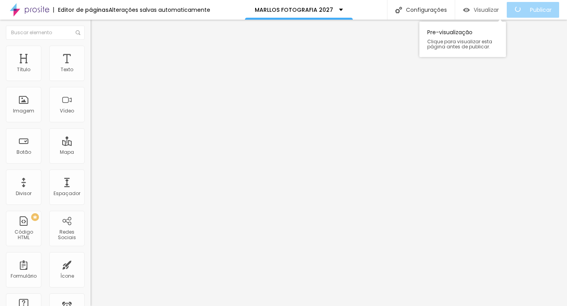
click at [495, 9] on span "Visualizar" at bounding box center [486, 10] width 25 height 6
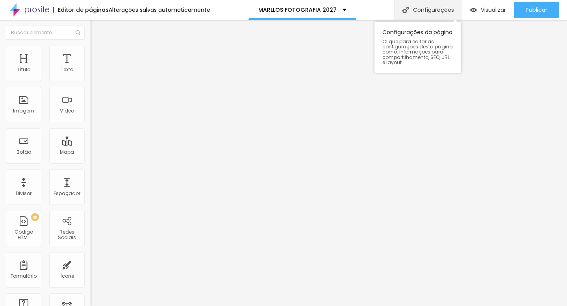
click at [432, 9] on div "Configurações" at bounding box center [428, 10] width 68 height 20
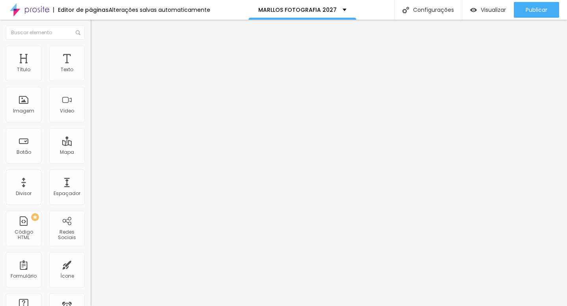
type input "MARLLOS FOTOGRAFIA 2026/2027"
type input "/marllos-fotografia-2026/2027"
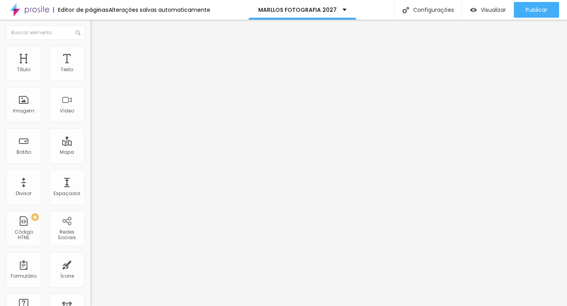
scroll to position [398, 0]
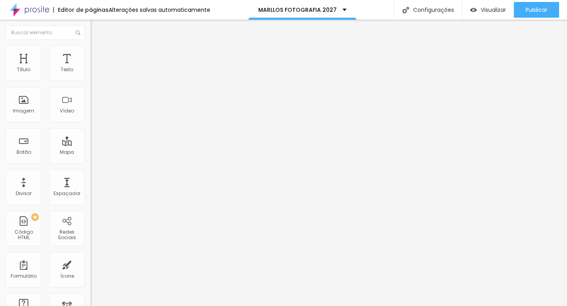
drag, startPoint x: 257, startPoint y: 193, endPoint x: 265, endPoint y: 193, distance: 7.9
type input "OS MARLLOS 2026/2027"
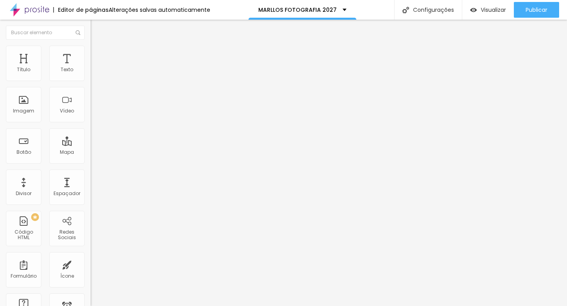
drag, startPoint x: 373, startPoint y: 231, endPoint x: 227, endPoint y: 231, distance: 146.4
type textarea "F"
type textarea "Seremos os seus olhos enquanto tudo acontece!!"
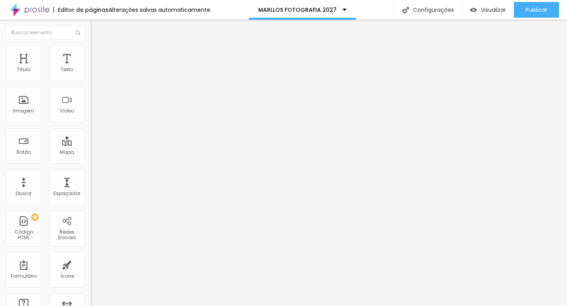
type input "Pacotes de fotografia de casamento 2026/2027"
drag, startPoint x: 211, startPoint y: 178, endPoint x: 424, endPoint y: 177, distance: 212.6
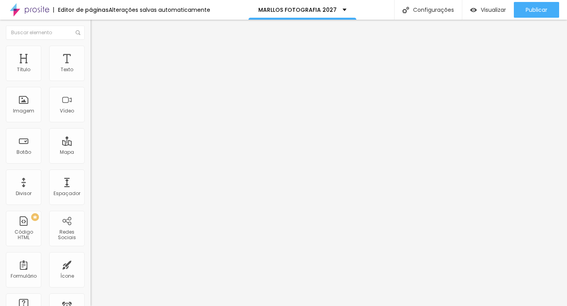
drag, startPoint x: 357, startPoint y: 231, endPoint x: 206, endPoint y: 234, distance: 150.4
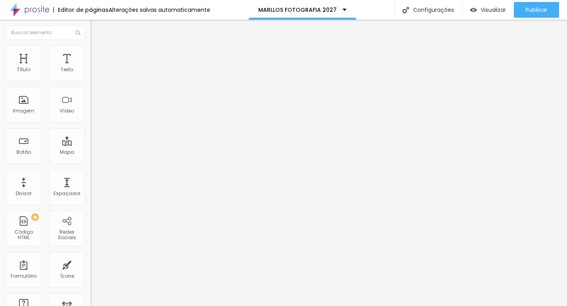
paste textarea "Seremos os seus olhos enquanto tudo acontece!!"
drag, startPoint x: 259, startPoint y: 185, endPoint x: 202, endPoint y: 187, distance: 56.7
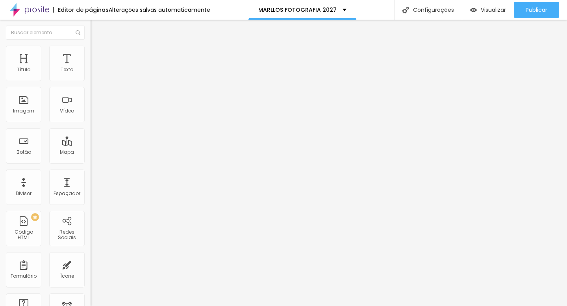
type textarea "Seremos os seus olhos enquanto tudo acontece!!"
type textarea "casamento pré weeding casamentos 2026/2027 weeding casamento no civil"
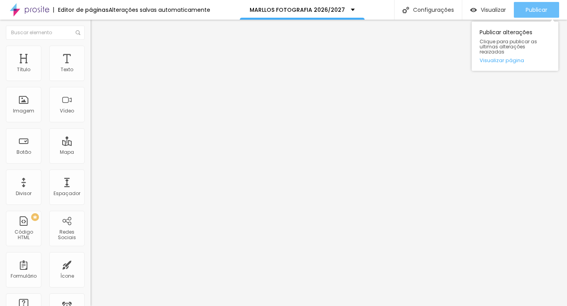
click at [533, 10] on span "Publicar" at bounding box center [537, 10] width 22 height 6
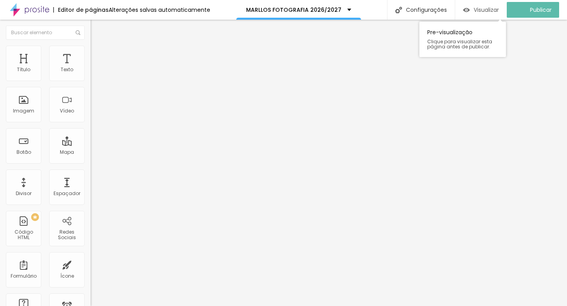
click at [481, 11] on span "Visualizar" at bounding box center [486, 10] width 25 height 6
